Goal: Task Accomplishment & Management: Complete application form

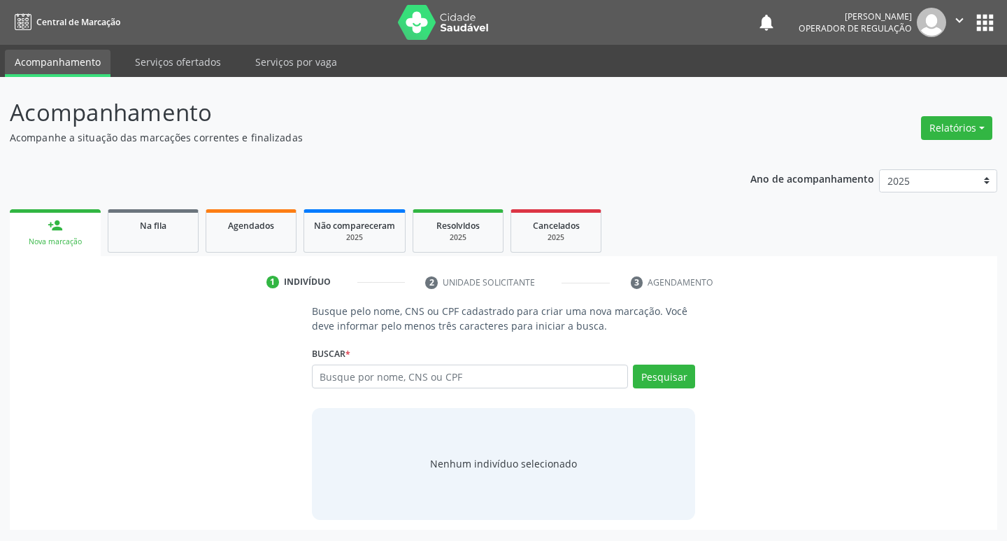
click at [415, 369] on input "text" at bounding box center [470, 376] width 317 height 24
click at [415, 371] on input "text" at bounding box center [470, 376] width 317 height 24
click at [411, 384] on input "text" at bounding box center [470, 376] width 317 height 24
type input "702401023519523"
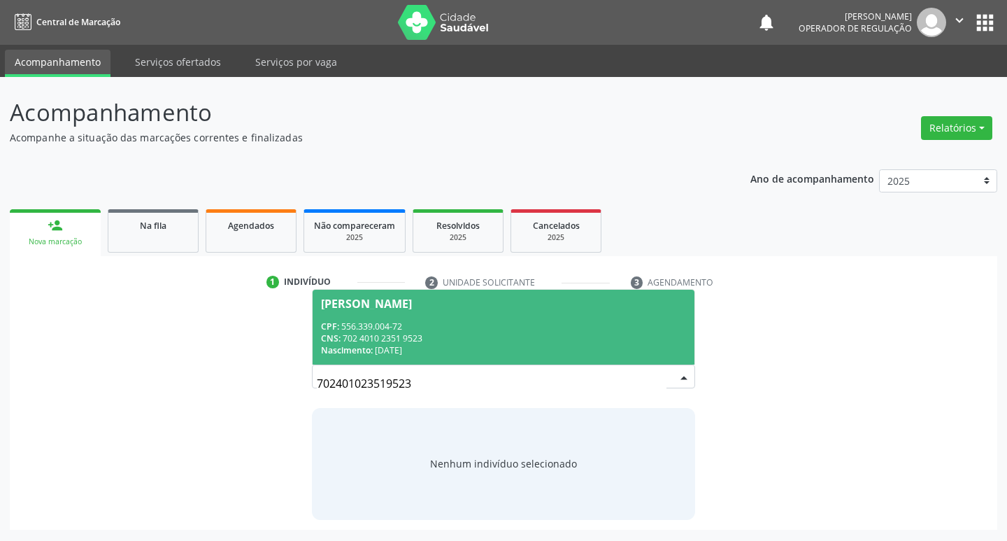
click at [488, 298] on div "[PERSON_NAME]" at bounding box center [504, 303] width 366 height 11
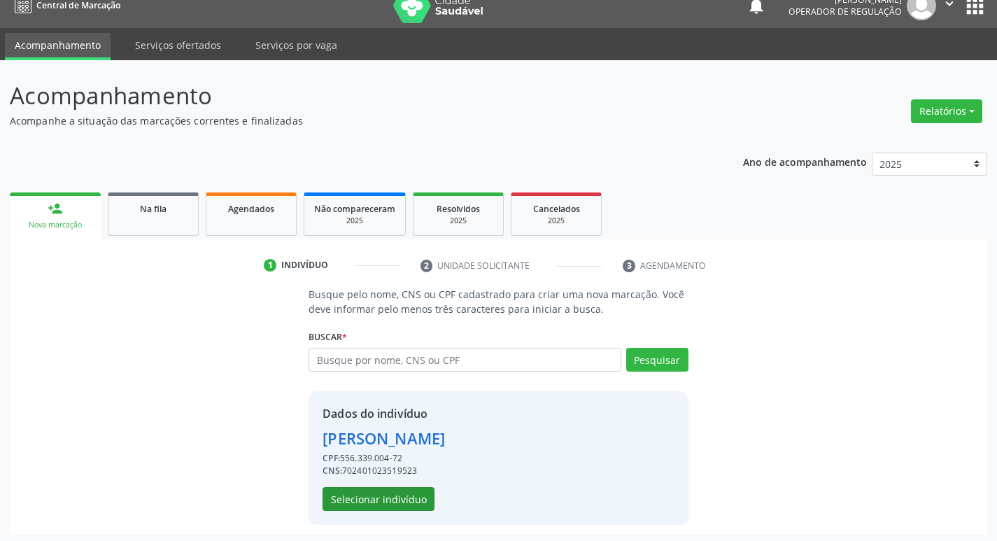
scroll to position [20, 0]
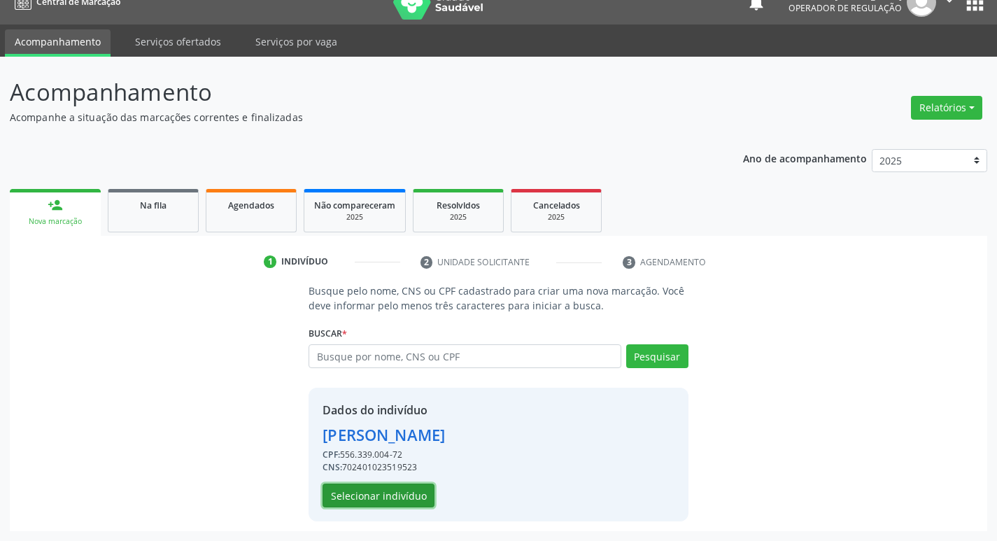
click at [394, 498] on button "Selecionar indivíduo" at bounding box center [378, 495] width 112 height 24
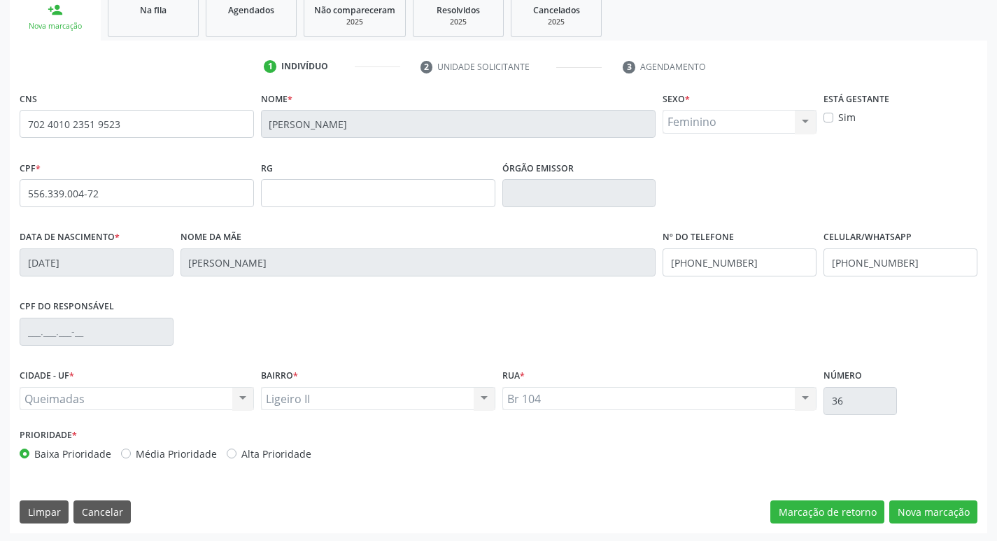
scroll to position [218, 0]
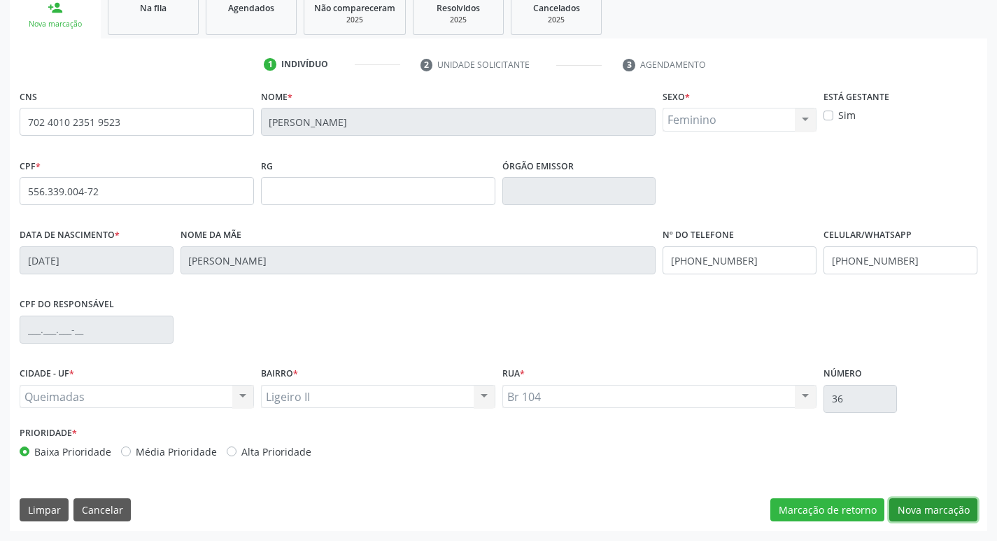
click at [940, 506] on button "Nova marcação" at bounding box center [933, 510] width 88 height 24
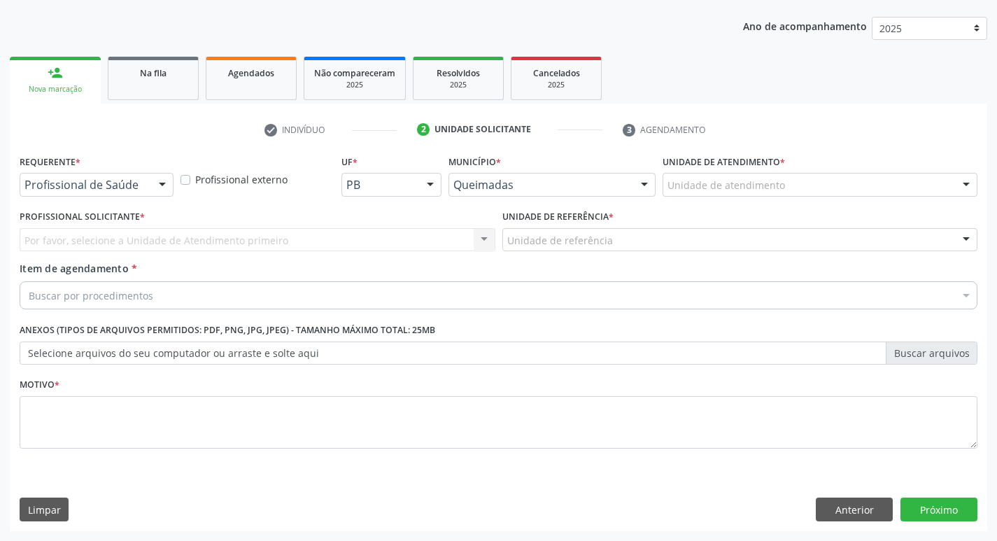
scroll to position [152, 0]
click at [141, 166] on div "Requerente * Profissional de Saúde Profissional de Saúde Paciente Nenhum result…" at bounding box center [97, 173] width 154 height 45
click at [133, 192] on div "Profissional de Saúde" at bounding box center [97, 185] width 154 height 24
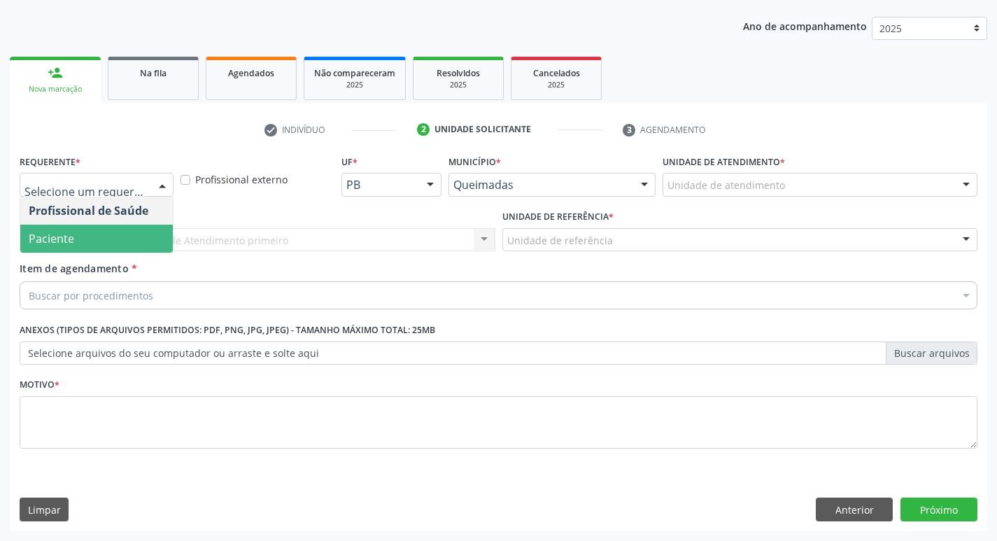
click at [121, 230] on span "Paciente" at bounding box center [96, 238] width 152 height 28
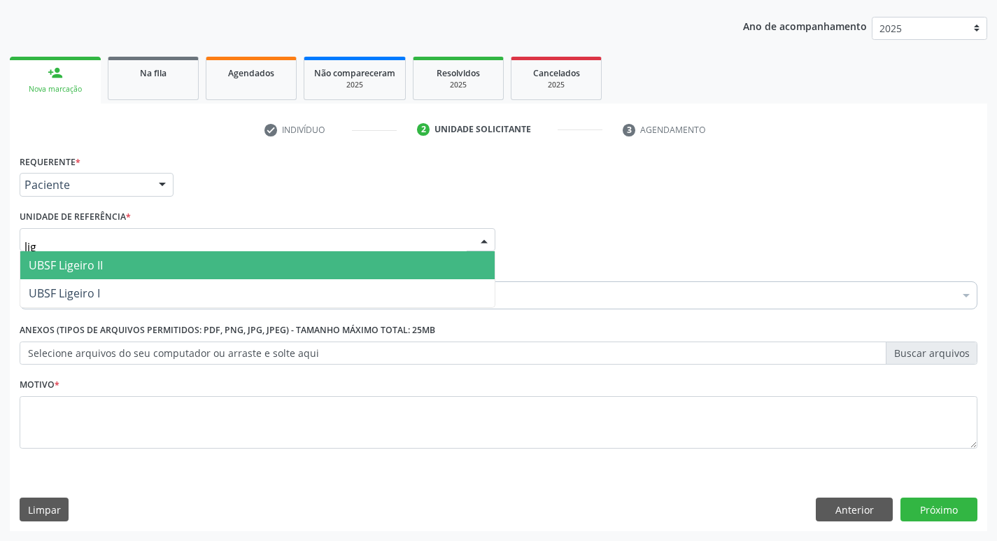
type input "lige"
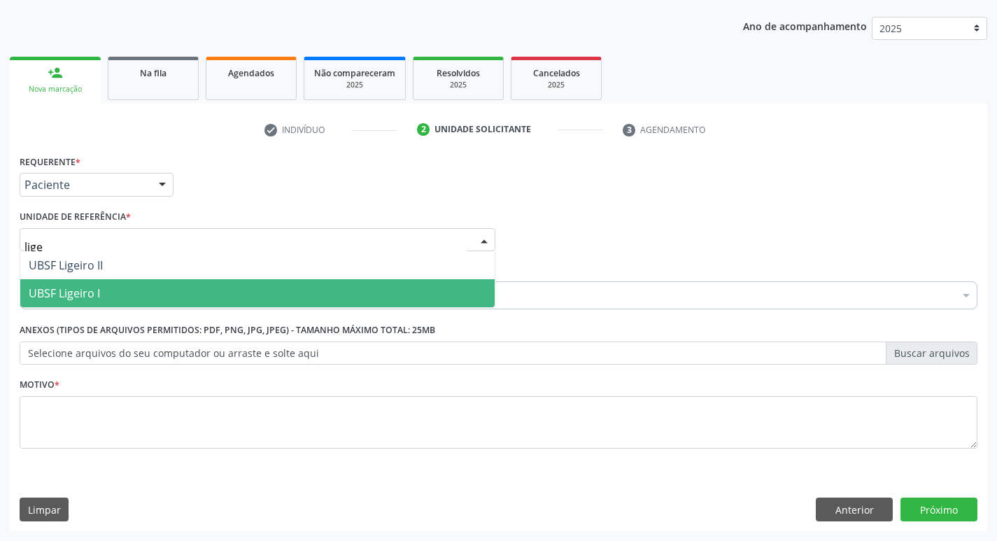
click at [127, 298] on span "UBSF Ligeiro I" at bounding box center [257, 293] width 474 height 28
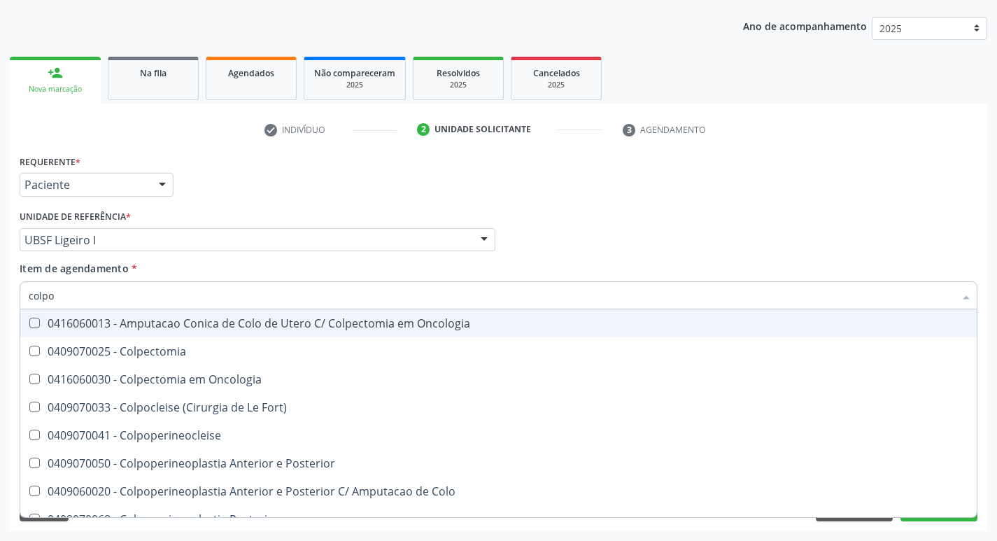
type input "colpos"
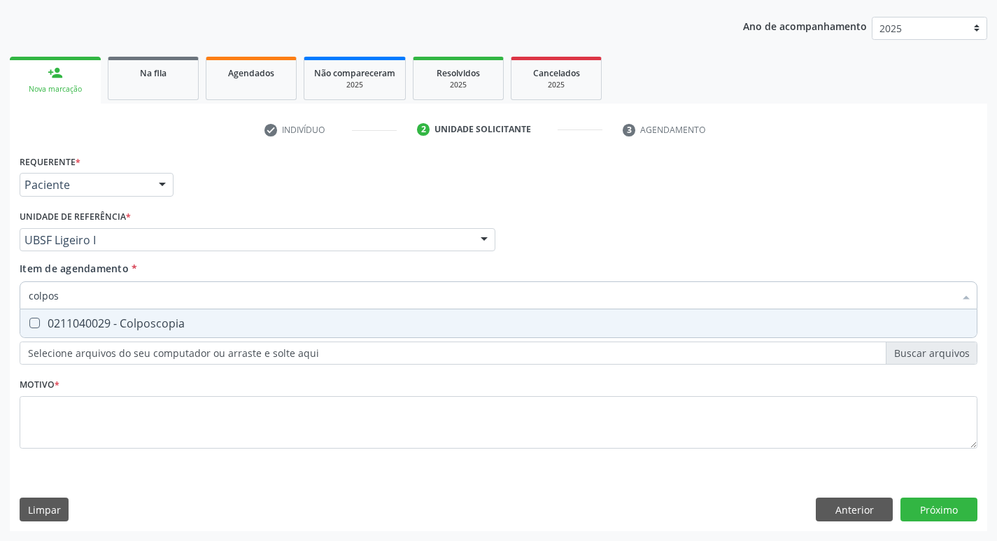
click at [140, 323] on div "0211040029 - Colposcopia" at bounding box center [498, 323] width 939 height 11
checkbox Colposcopia "true"
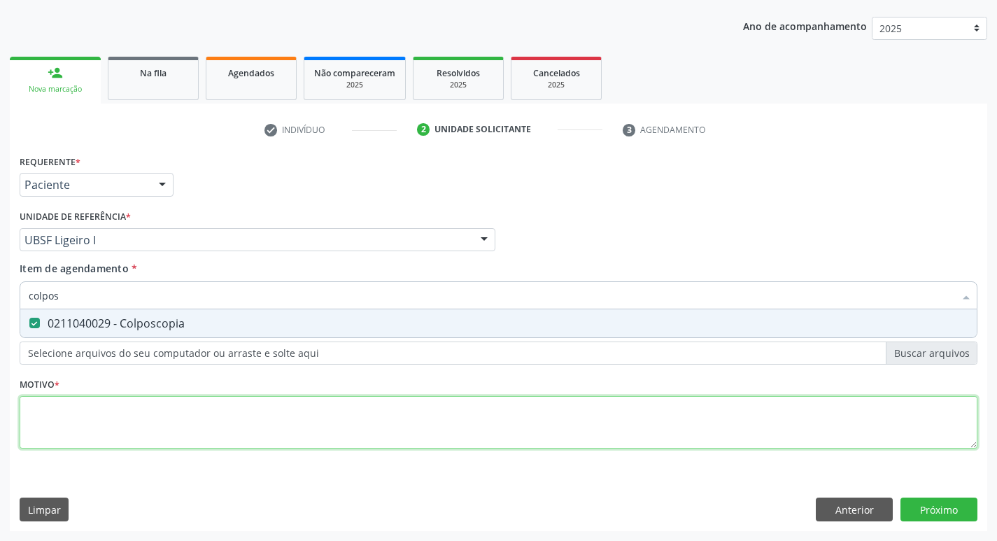
click at [133, 408] on div "Requerente * Paciente Profissional de Saúde Paciente Nenhum resultado encontrad…" at bounding box center [498, 309] width 957 height 317
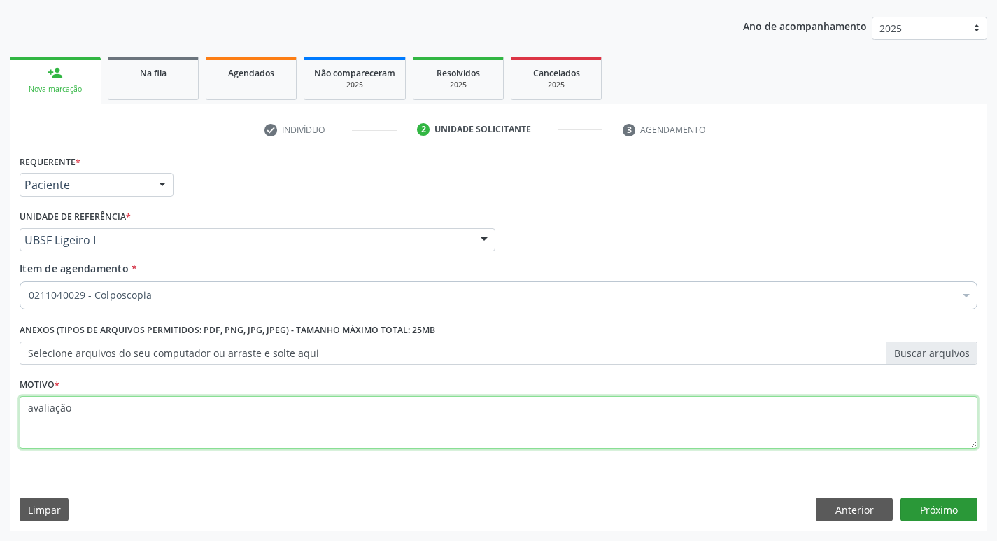
type textarea "avaliação"
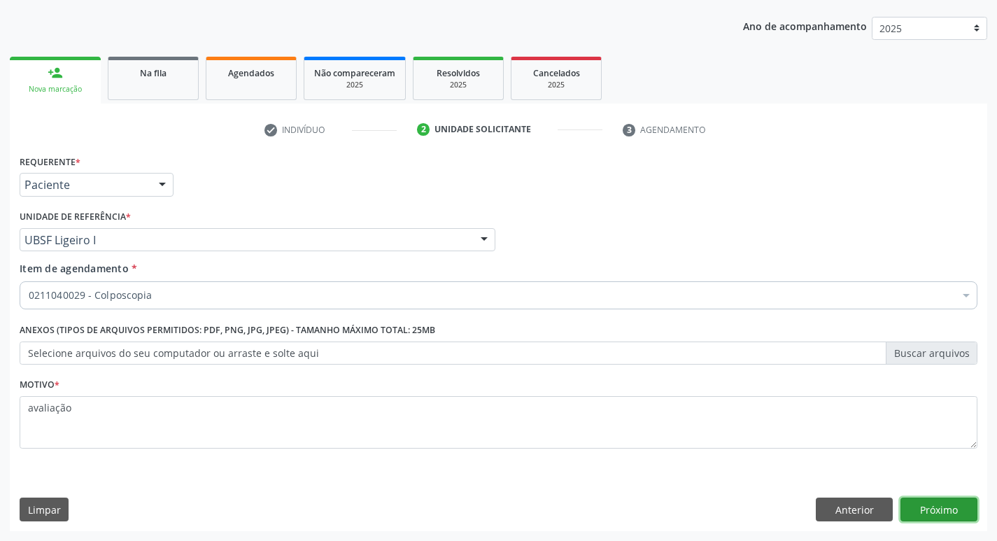
click at [908, 501] on button "Próximo" at bounding box center [938, 509] width 77 height 24
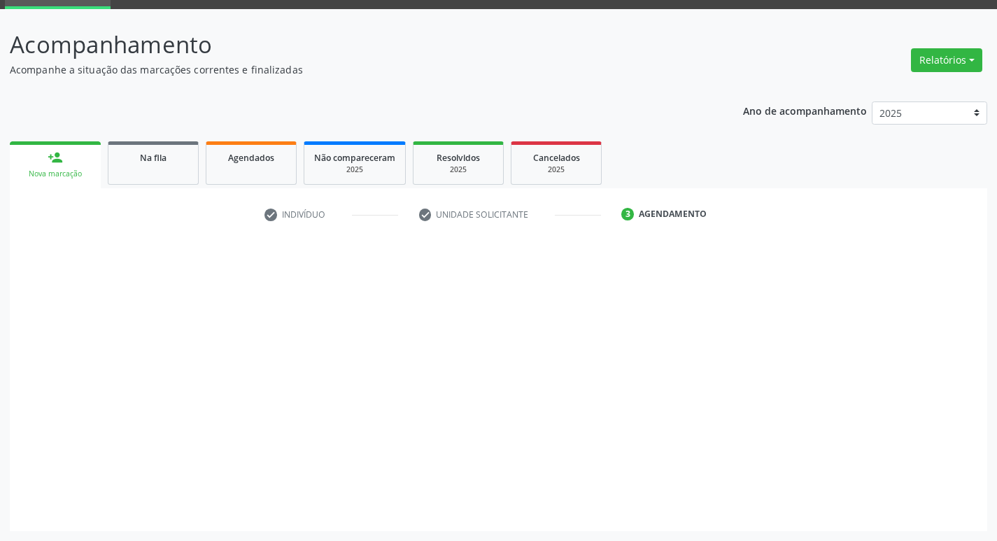
scroll to position [68, 0]
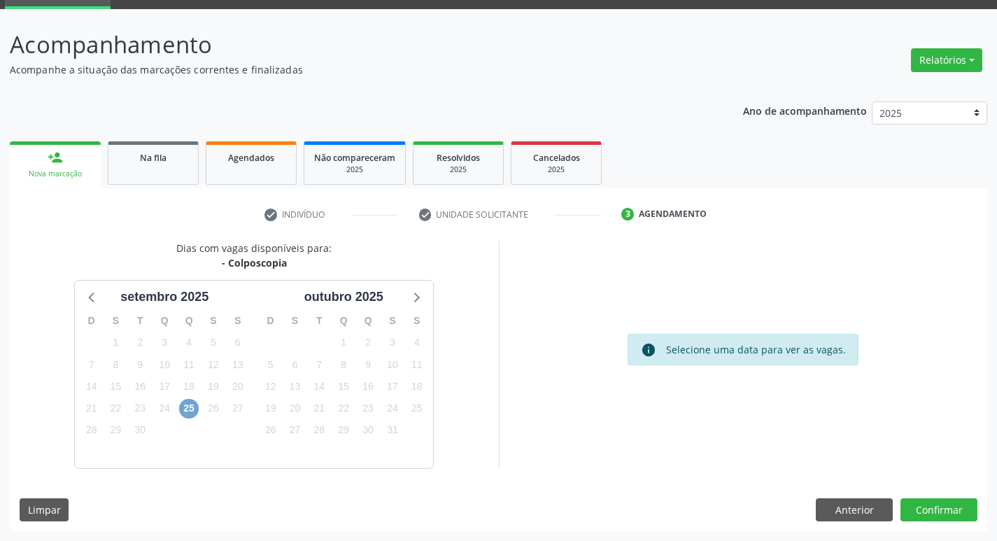
click at [192, 408] on span "25" at bounding box center [189, 409] width 20 height 20
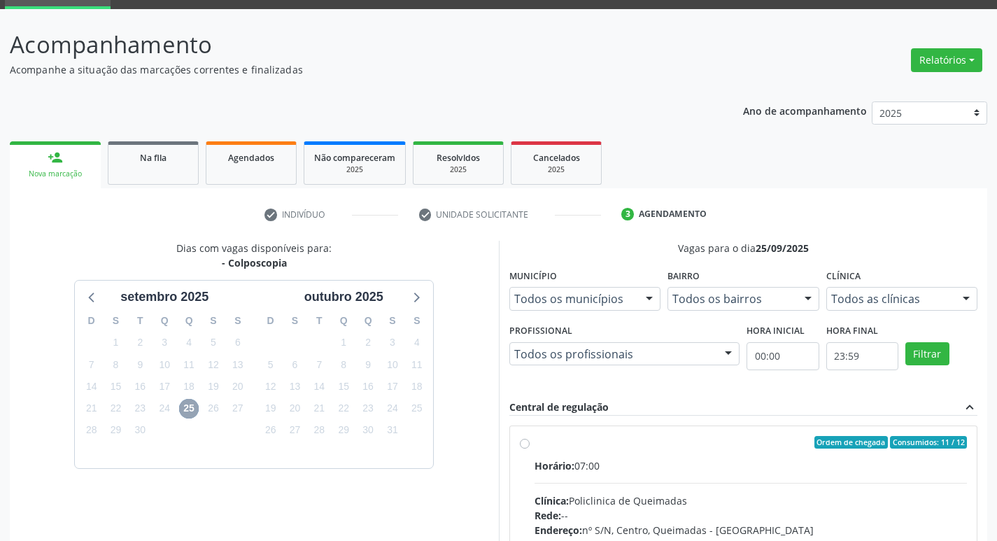
scroll to position [270, 0]
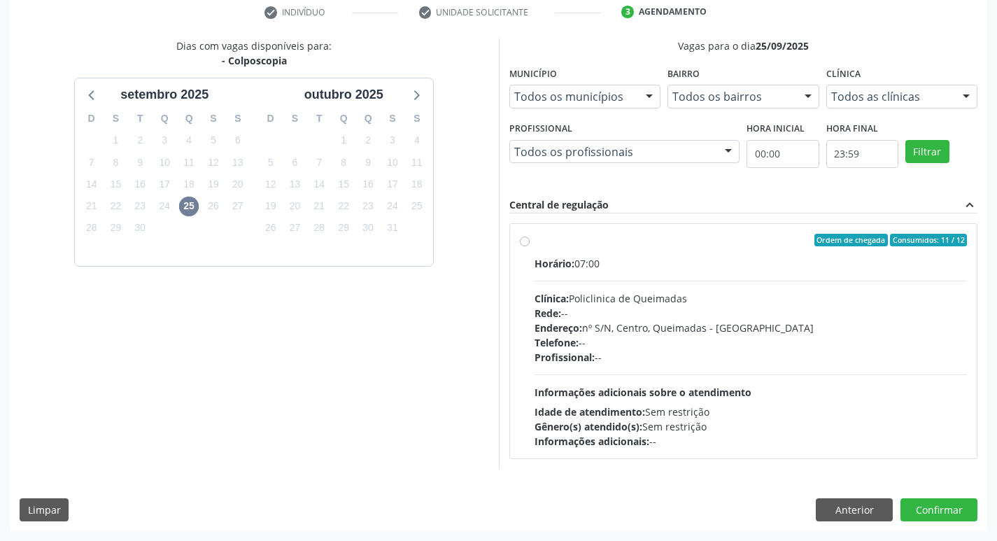
click at [698, 268] on div "Horário: 07:00" at bounding box center [750, 263] width 433 height 15
click at [529, 246] on input "Ordem de chegada Consumidos: 11 / 12 Horário: 07:00 Clínica: Policlinica de Que…" at bounding box center [525, 240] width 10 height 13
radio input "true"
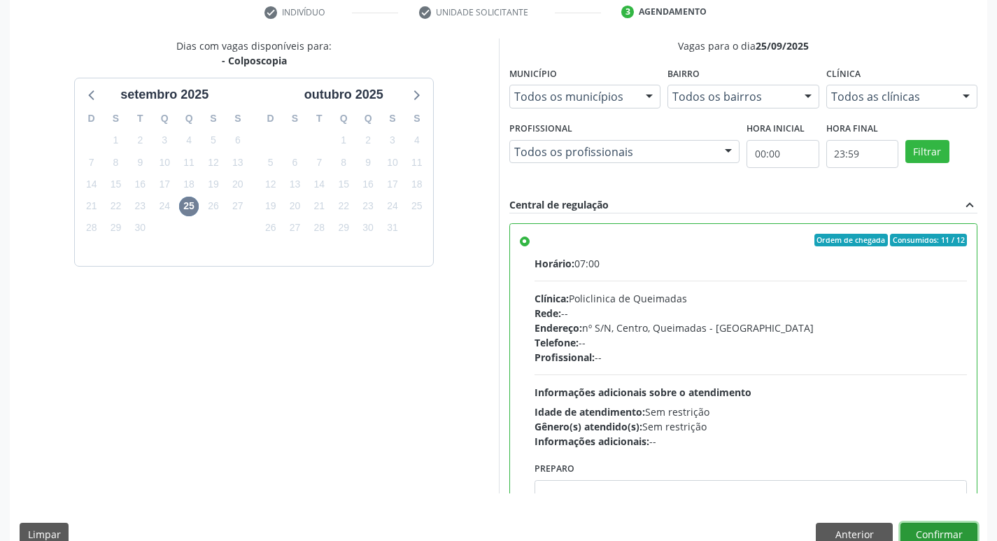
click at [936, 526] on button "Confirmar" at bounding box center [938, 534] width 77 height 24
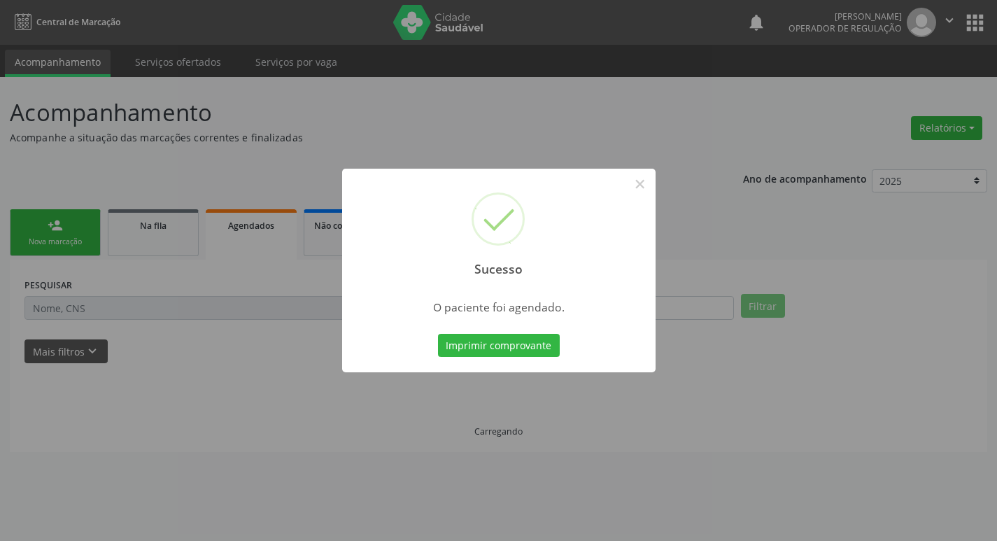
scroll to position [0, 0]
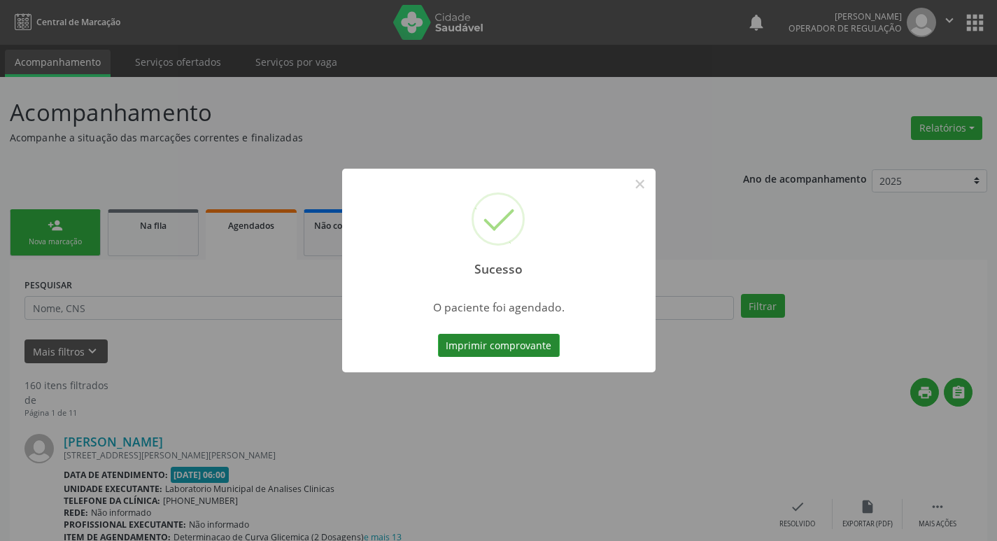
click at [476, 340] on button "Imprimir comprovante" at bounding box center [499, 346] width 122 height 24
